Goal: Find specific page/section: Find specific page/section

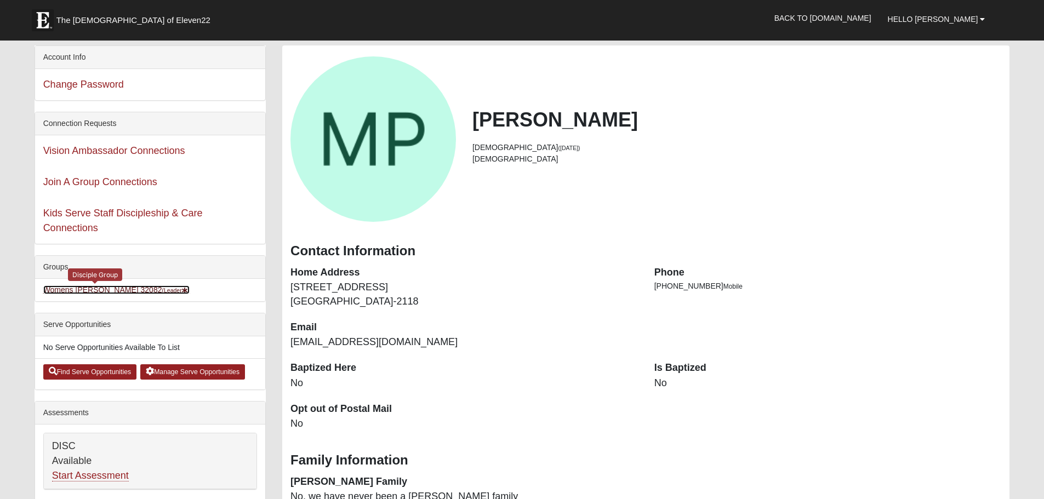
click at [71, 291] on link "Womens [PERSON_NAME] 32082 (Leader )" at bounding box center [116, 289] width 147 height 9
click at [853, 18] on link "Back to [DOMAIN_NAME]" at bounding box center [822, 17] width 113 height 27
